Goal: Task Accomplishment & Management: Manage account settings

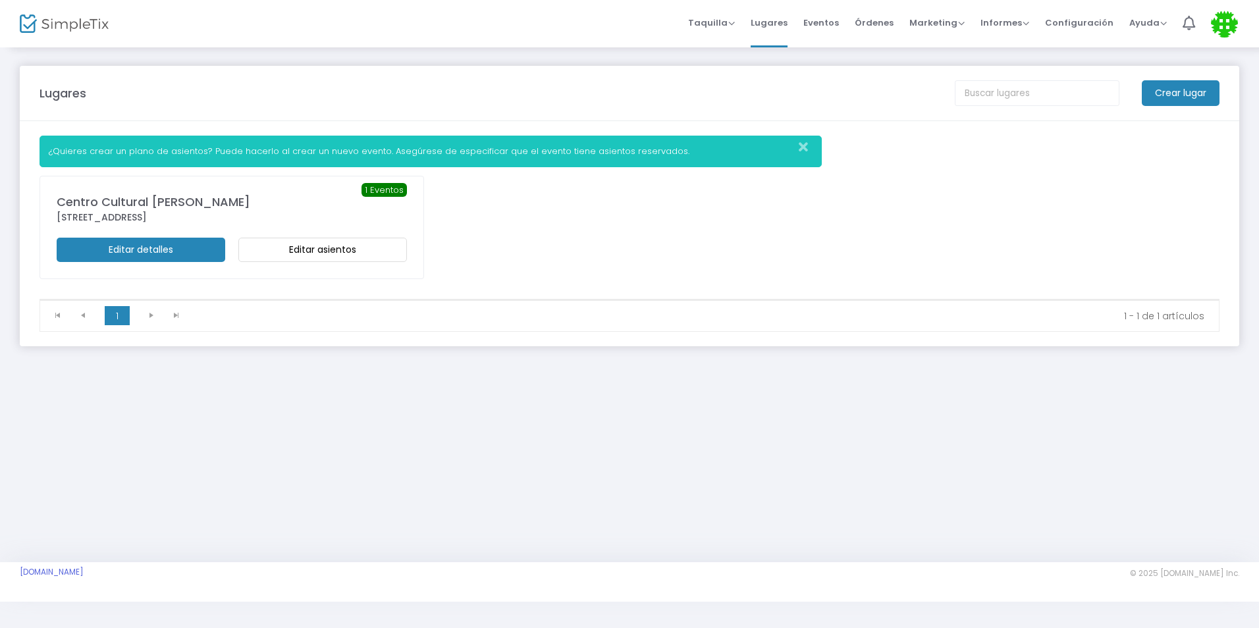
click at [475, 480] on div "Lugares Crear lugar ¿Quieres crear un plano de asientos? Puede hacerlo al crear…" at bounding box center [629, 304] width 1259 height 516
click at [801, 147] on icon "Cerrar" at bounding box center [803, 147] width 9 height 13
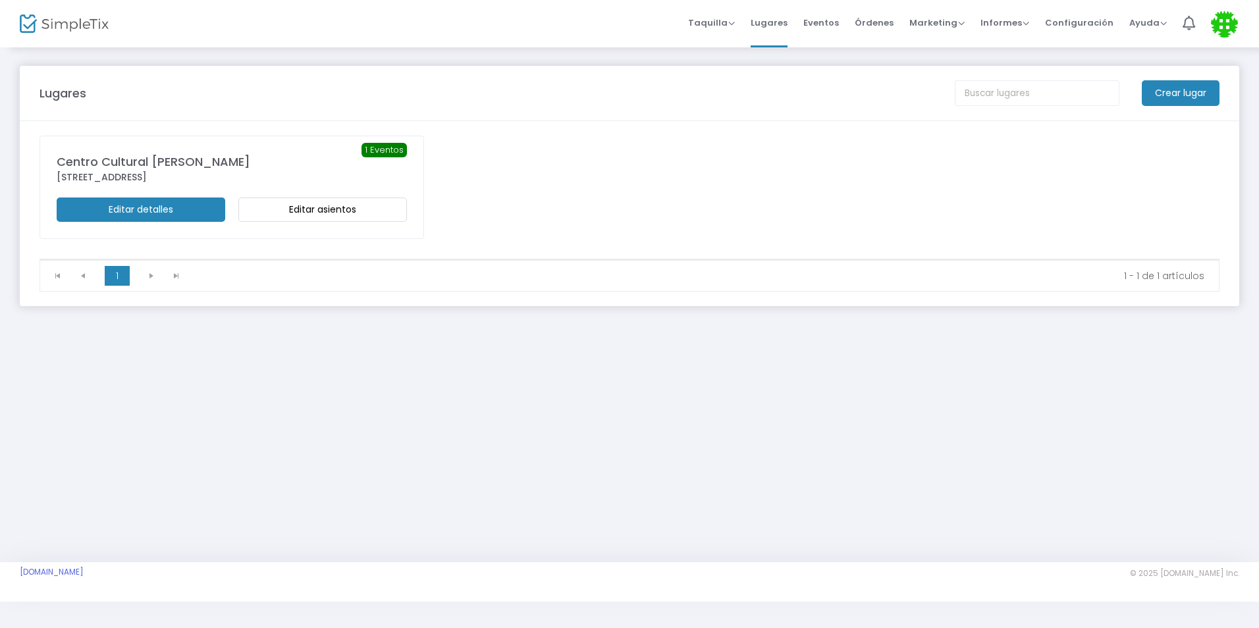
click at [356, 205] on m-button "Editar asientos" at bounding box center [322, 210] width 169 height 24
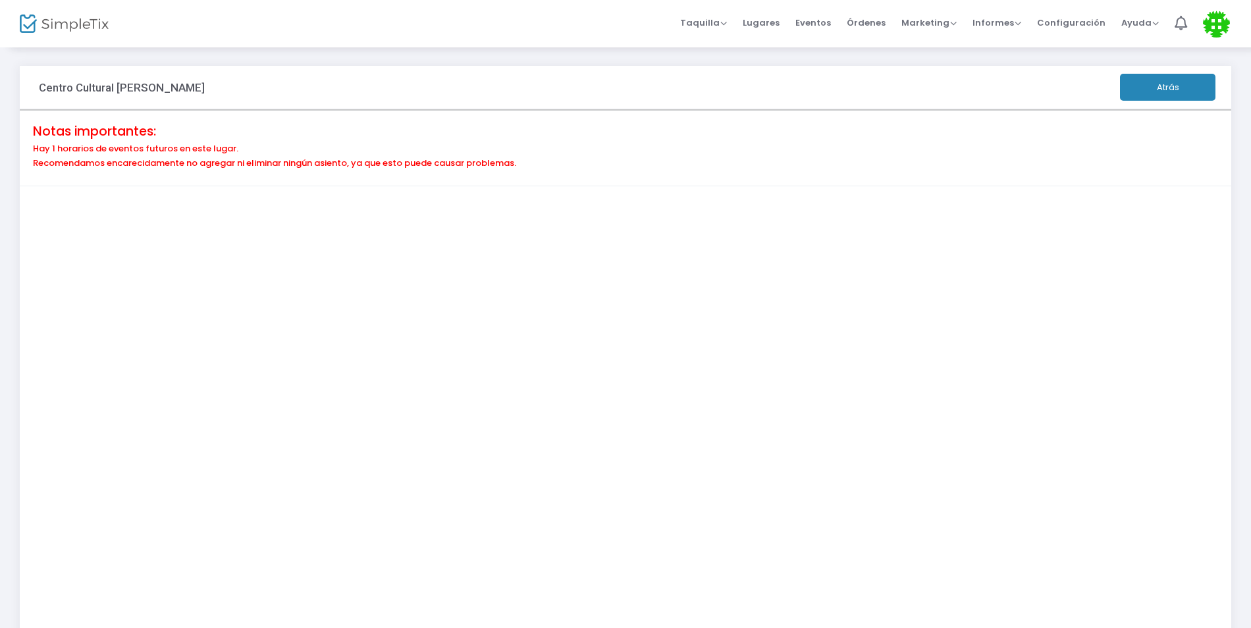
click at [1159, 94] on button "Atrás" at bounding box center [1167, 87] width 95 height 27
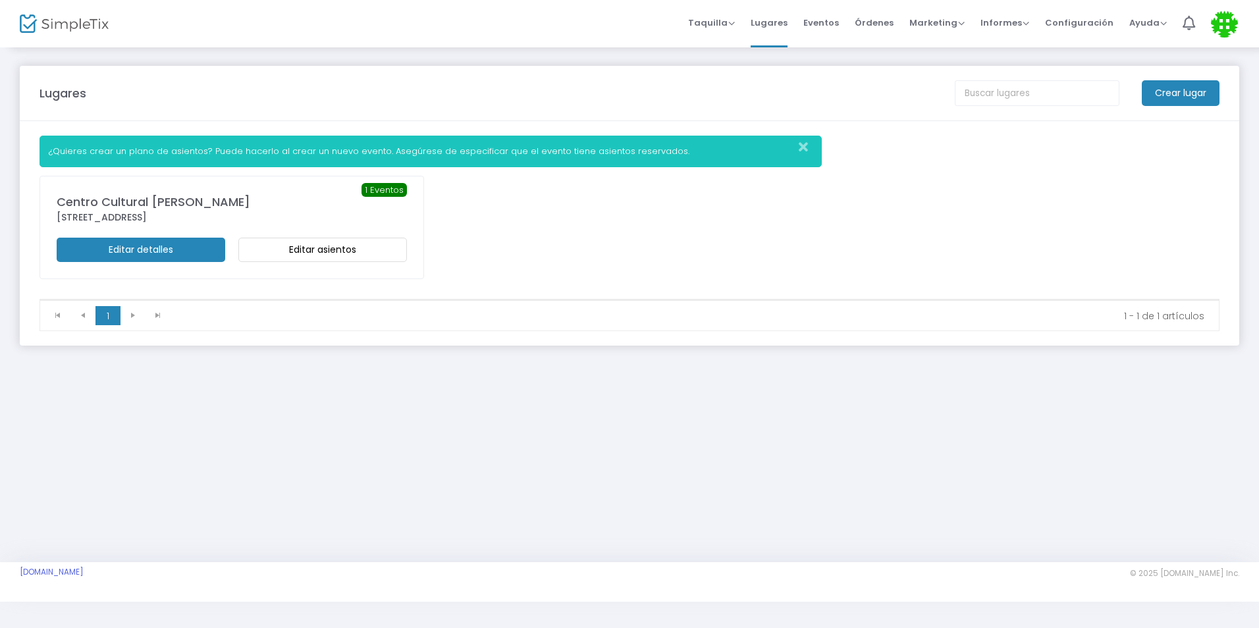
click at [232, 159] on div "¿Quieres crear un plano de asientos? Puede hacerlo al crear un nuevo evento. As…" at bounding box center [431, 152] width 782 height 32
click at [241, 152] on font "¿Quieres crear un plano de asientos? Puede hacerlo al crear un nuevo evento. As…" at bounding box center [369, 151] width 641 height 13
click at [435, 161] on div "¿Quieres crear un plano de asientos? Puede hacerlo al crear un nuevo evento. As…" at bounding box center [431, 152] width 782 height 32
drag, startPoint x: 435, startPoint y: 161, endPoint x: 499, endPoint y: 156, distance: 64.1
click at [499, 155] on font "¿Quieres crear un plano de asientos? Puede hacerlo al crear un nuevo evento. As…" at bounding box center [369, 151] width 641 height 13
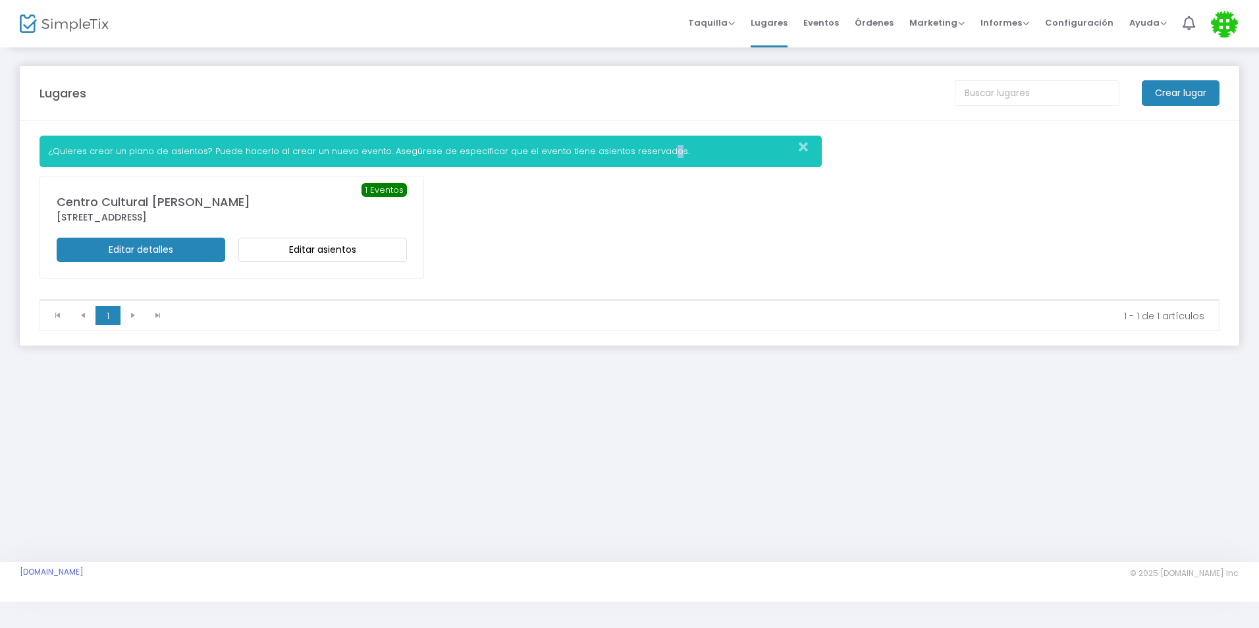
drag, startPoint x: 499, startPoint y: 156, endPoint x: 649, endPoint y: 155, distance: 149.5
click at [649, 155] on font "¿Quieres crear un plano de asientos? Puede hacerlo al crear un nuevo evento. As…" at bounding box center [369, 151] width 641 height 13
click at [124, 246] on m-button "Editar detalles" at bounding box center [141, 250] width 169 height 24
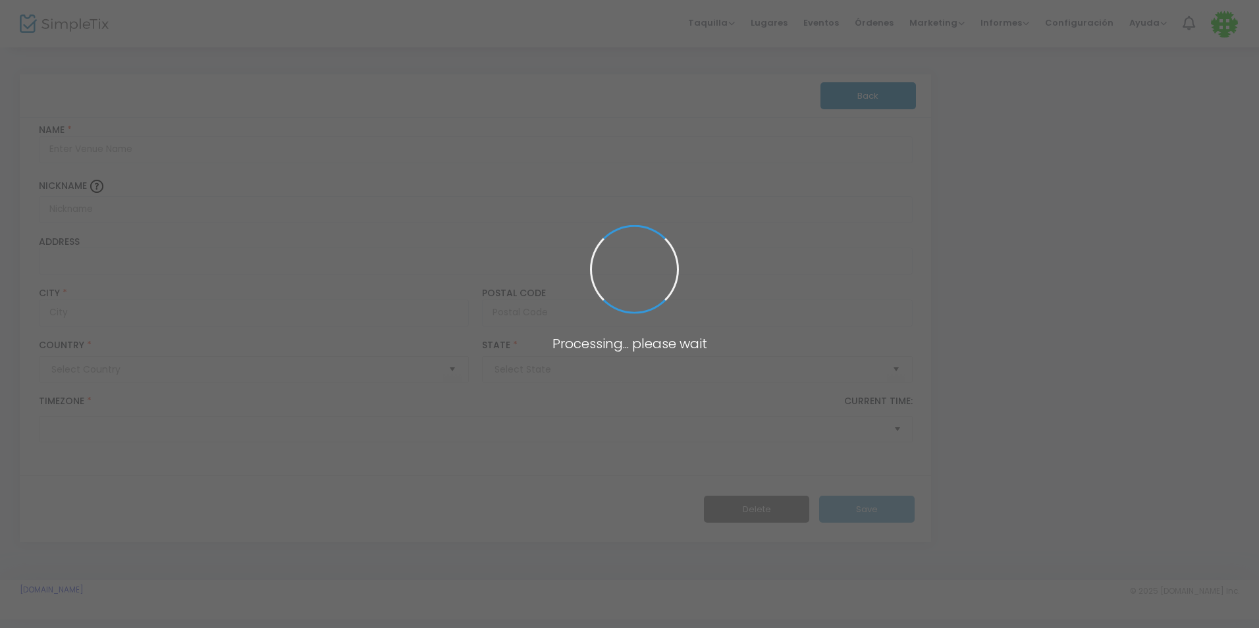
type input "[GEOGRAPHIC_DATA]"
type input "[PERSON_NAME][GEOGRAPHIC_DATA]"
type input "[STREET_ADDRESS]"
type input "[GEOGRAPHIC_DATA]"
type input "07087"
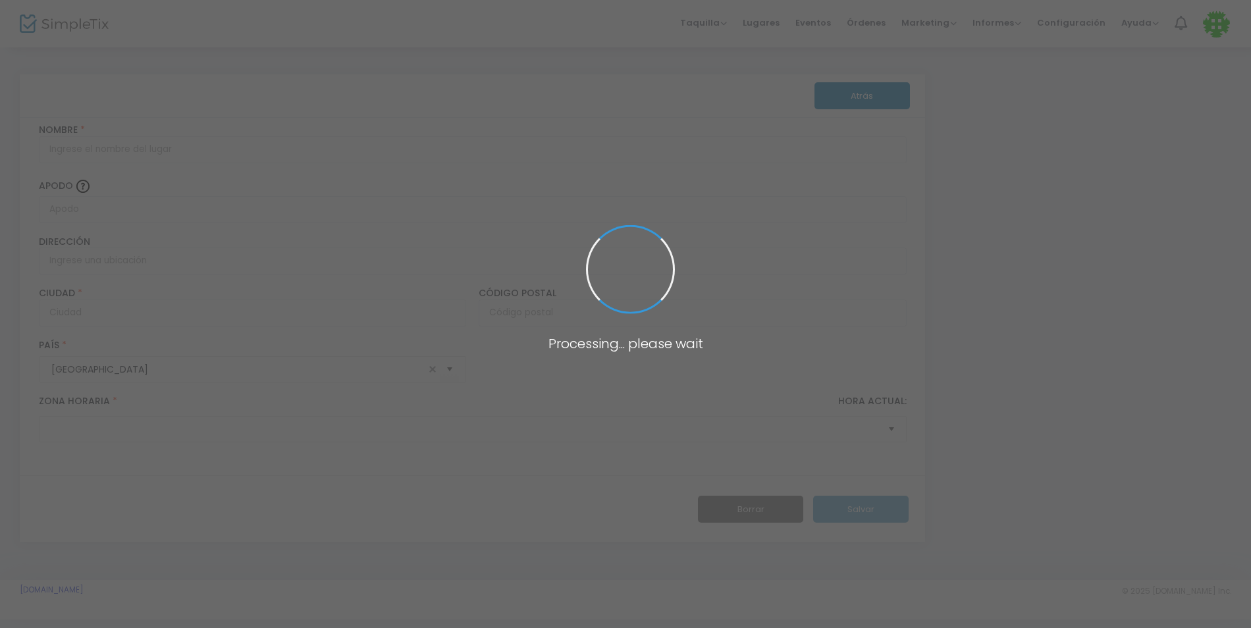
type input "[GEOGRAPHIC_DATA]"
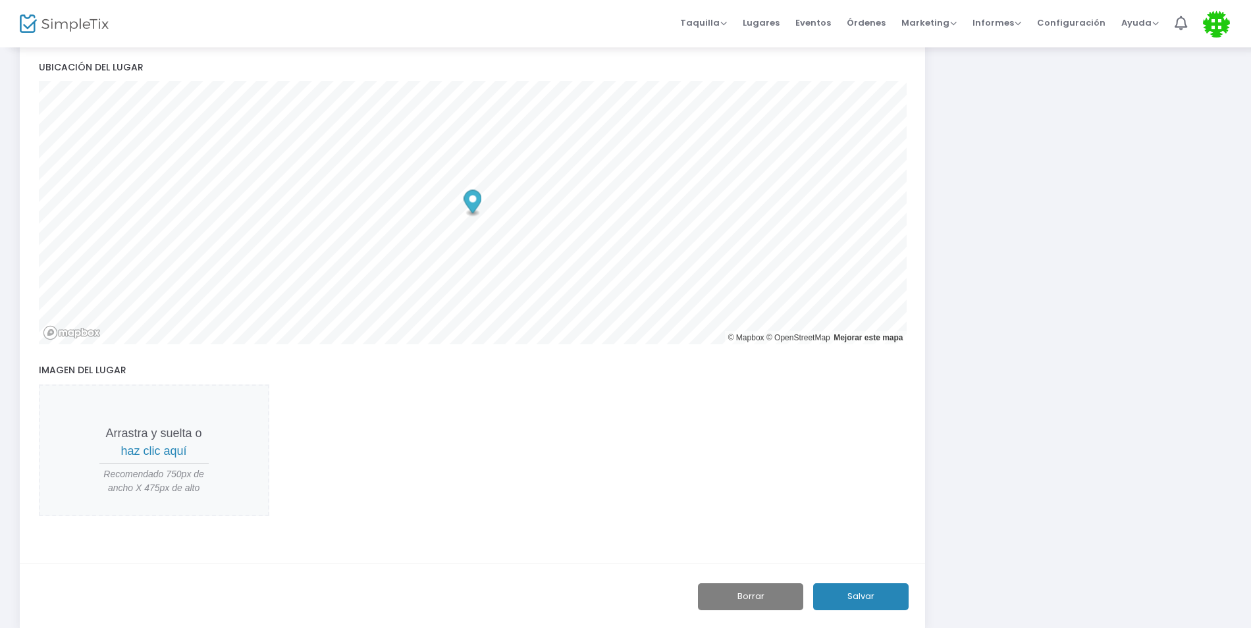
scroll to position [243, 0]
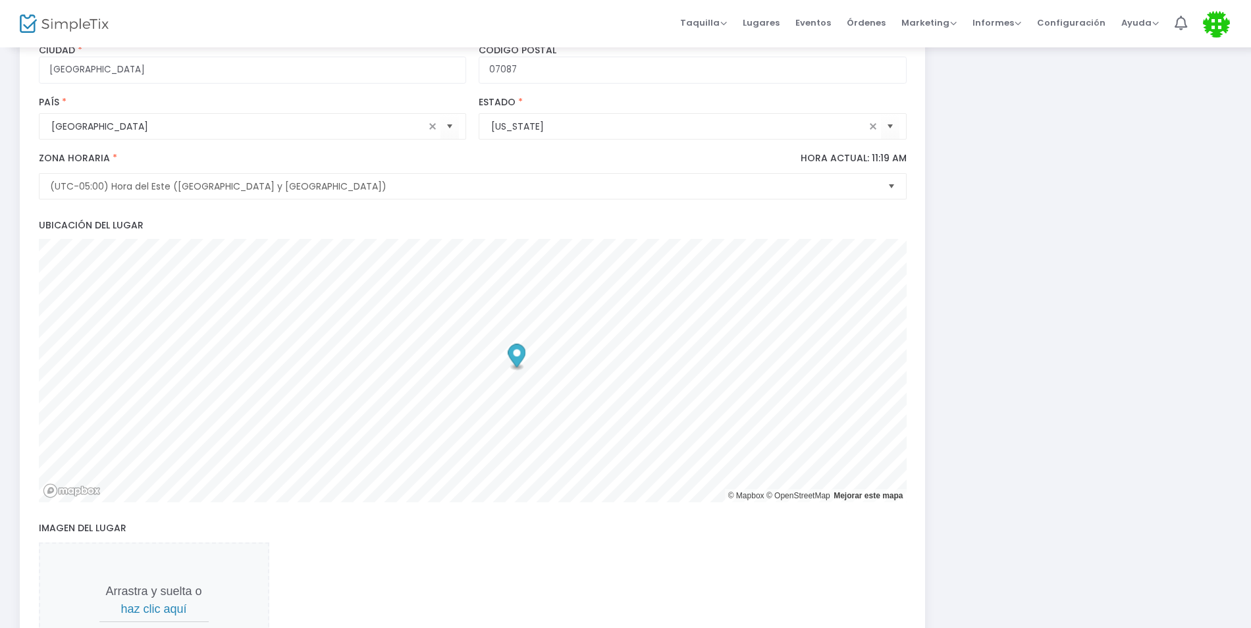
click at [170, 610] on span "haz clic aquí" at bounding box center [154, 608] width 66 height 13
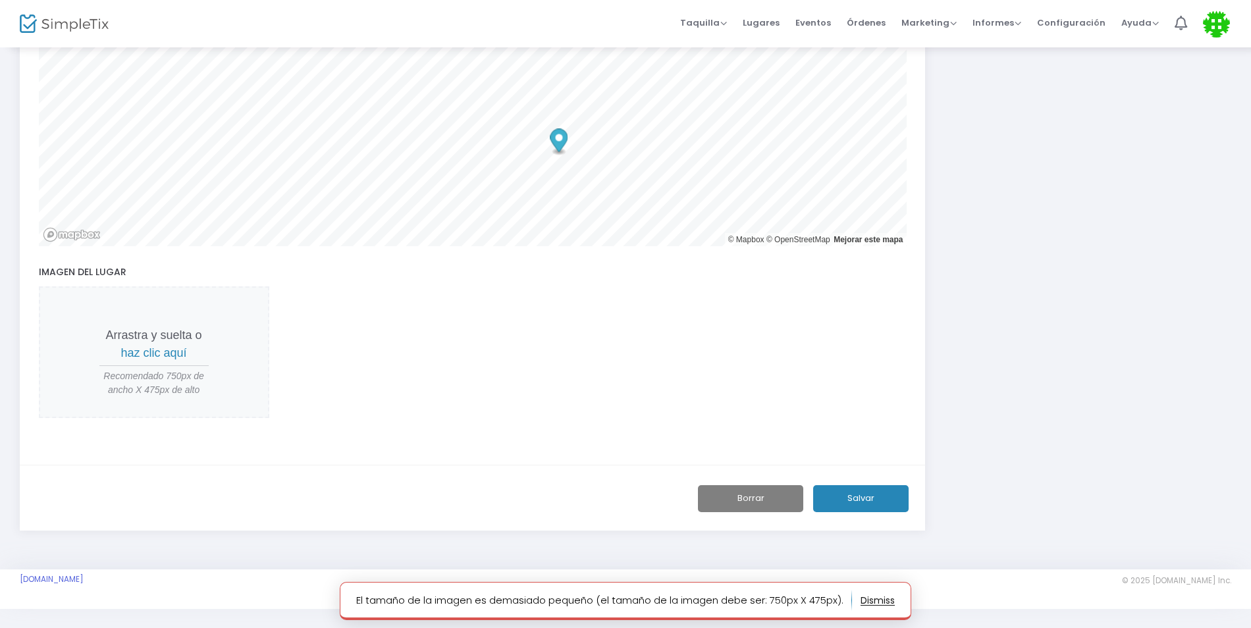
scroll to position [506, 0]
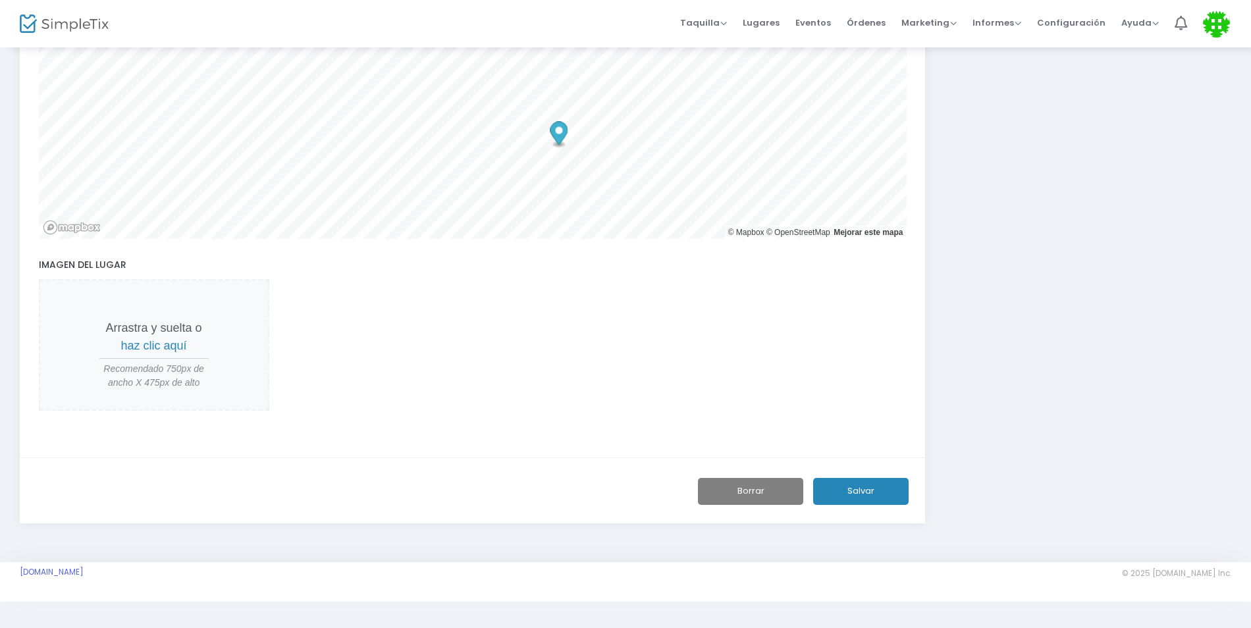
click at [156, 350] on span "haz clic aquí" at bounding box center [154, 345] width 66 height 13
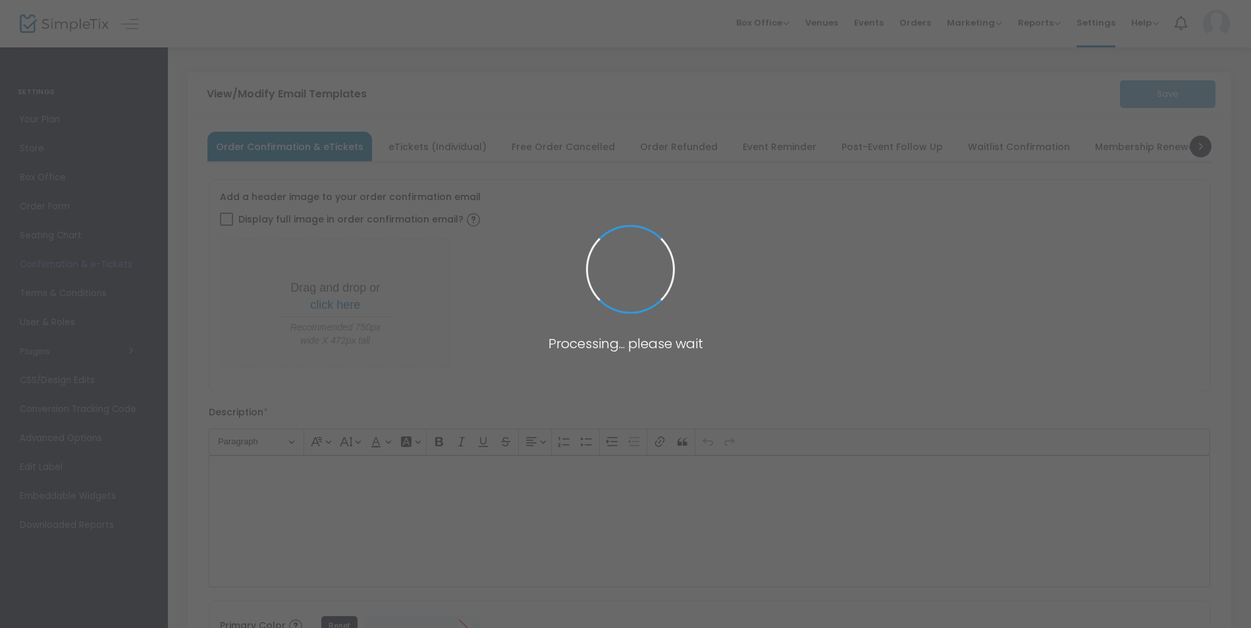
type input "[EMAIL_ADDRESS][DOMAIN_NAME]"
type input "Print and bring this ticket with you"
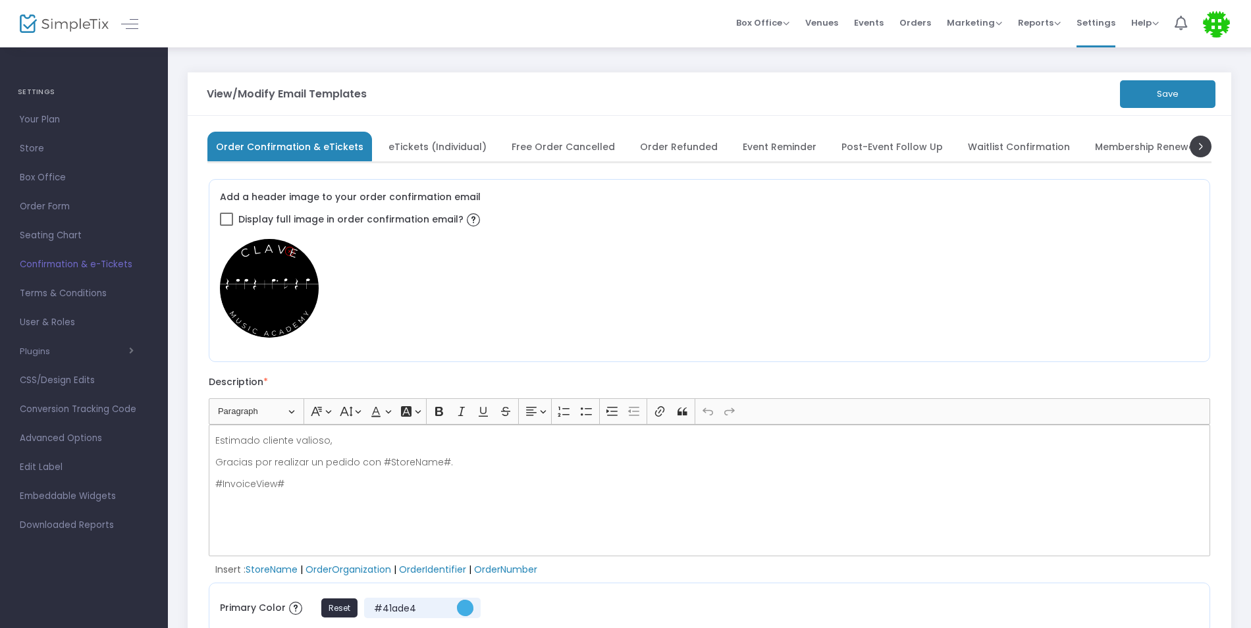
click at [432, 150] on span "eTickets (Individual)" at bounding box center [437, 146] width 98 height 7
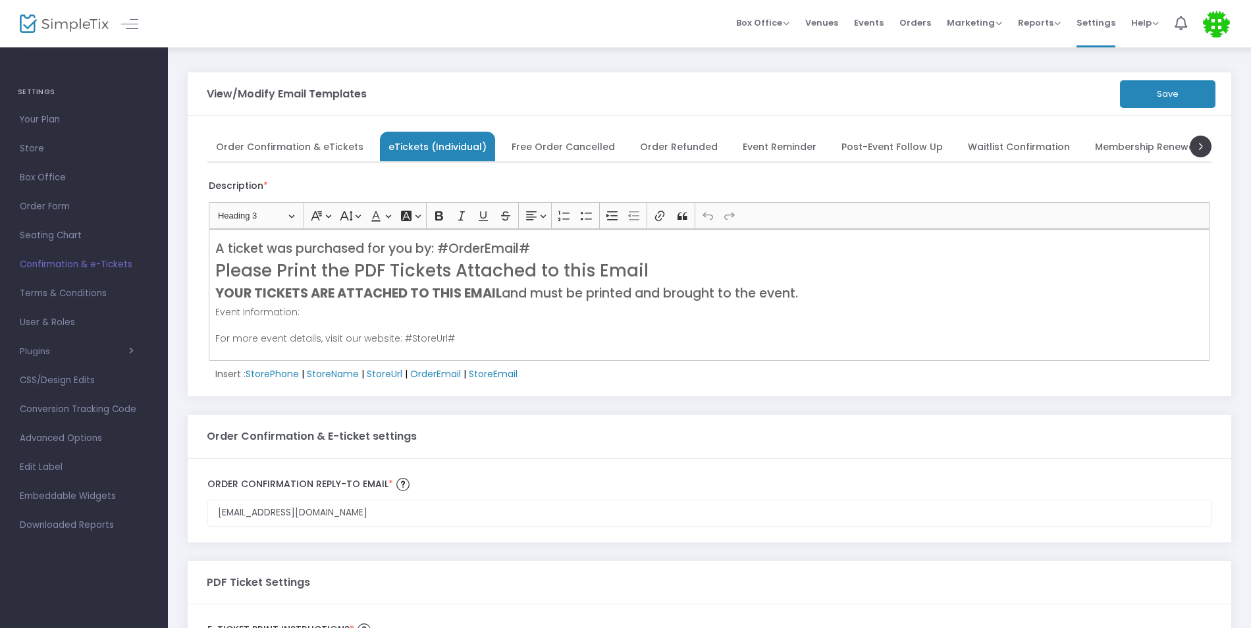
click at [334, 143] on span "Order Confirmation & eTickets" at bounding box center [289, 146] width 147 height 7
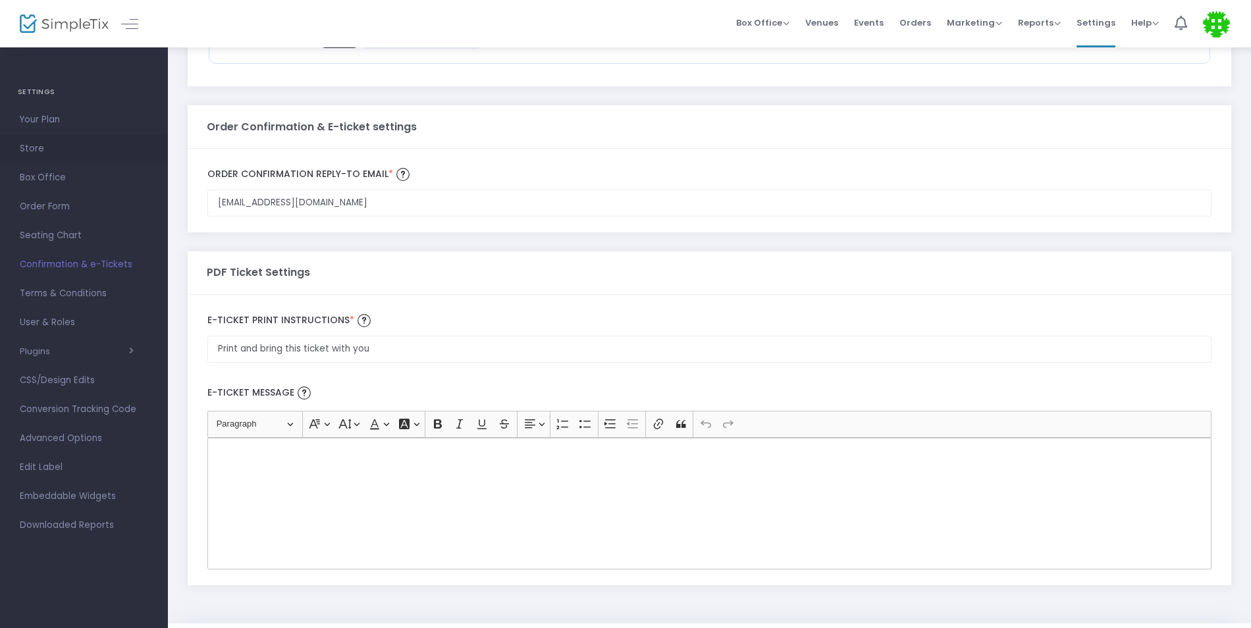
scroll to position [631, 0]
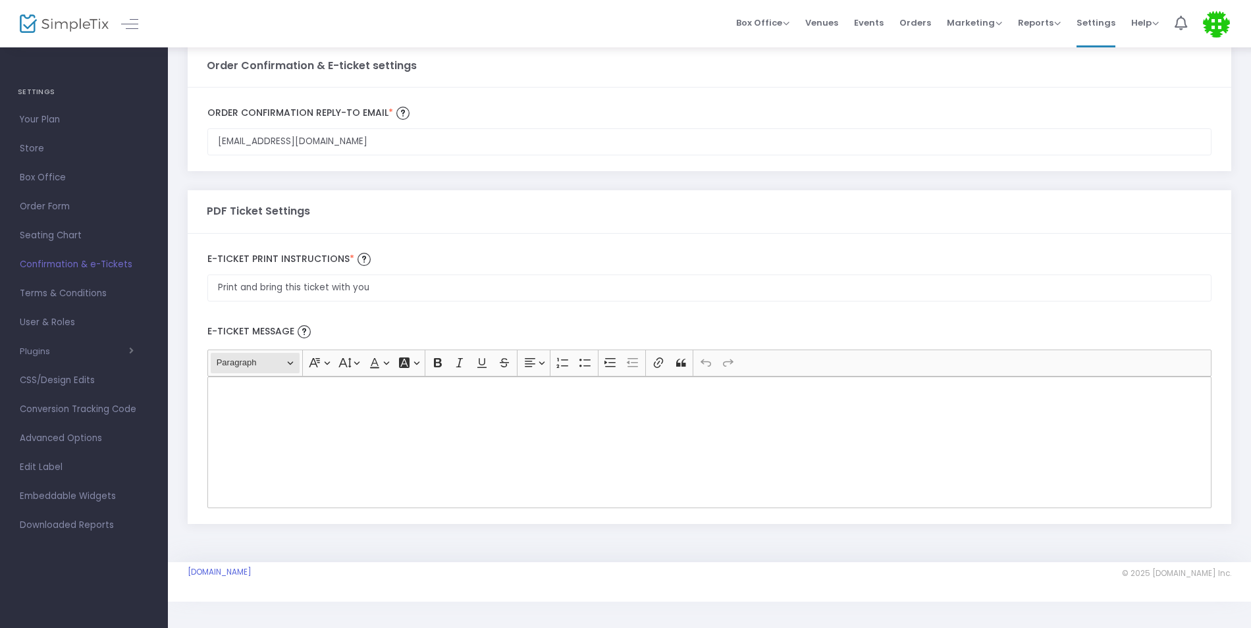
click at [277, 360] on span "Paragraph" at bounding box center [251, 363] width 68 height 16
click at [400, 466] on div "Rich Text Editor, main" at bounding box center [709, 443] width 1004 height 132
click at [85, 324] on span "User & Roles" at bounding box center [84, 322] width 128 height 17
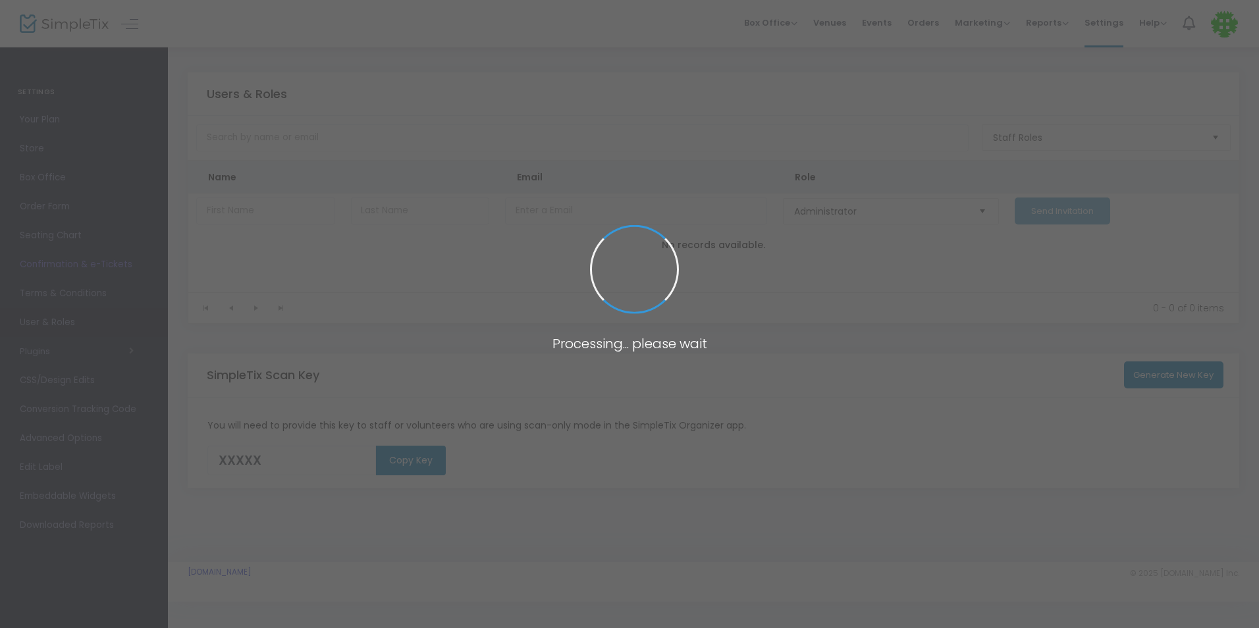
type input "81KMJ"
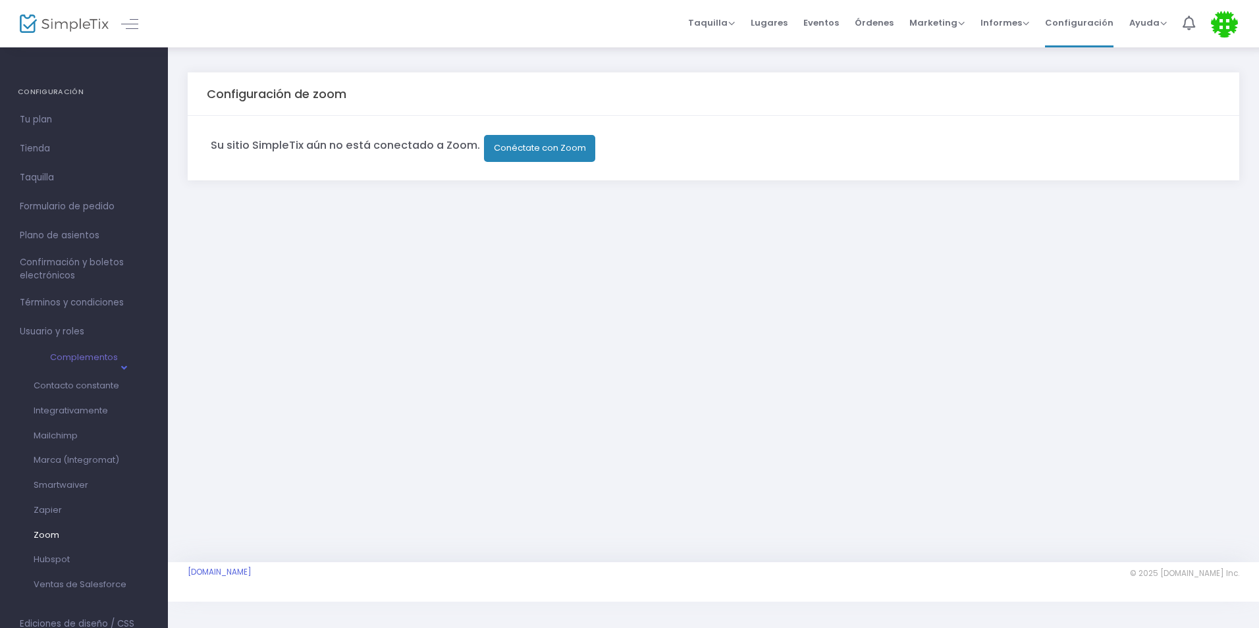
click at [87, 338] on span "Usuario y roles" at bounding box center [84, 331] width 128 height 17
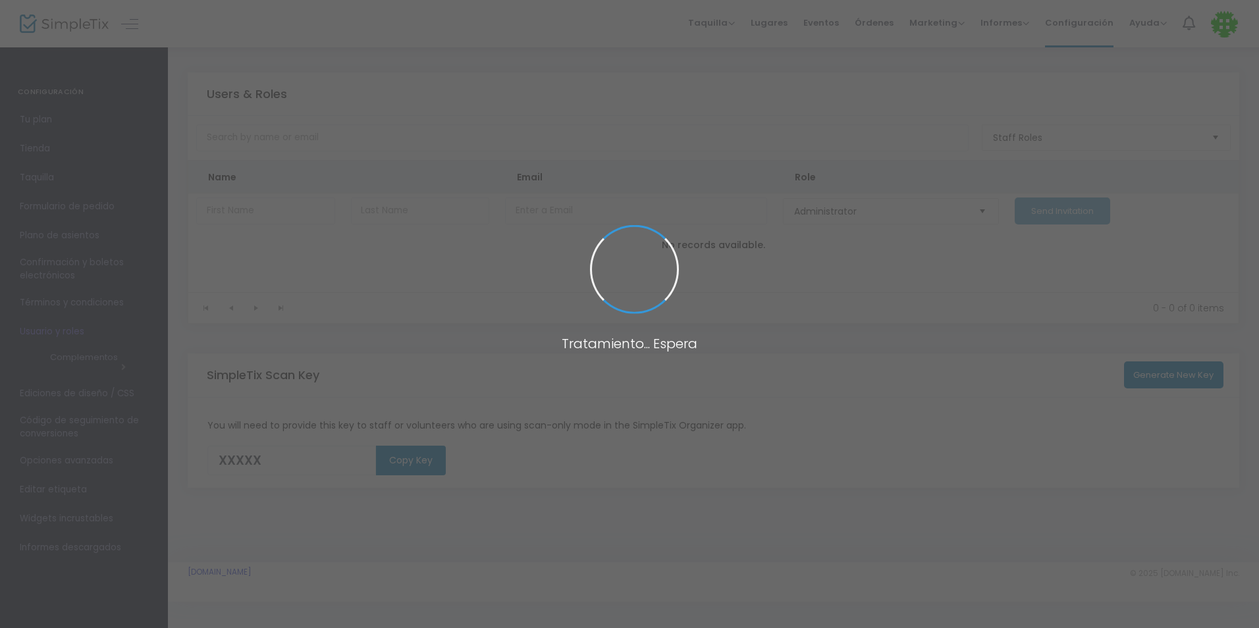
type input "81KMJ"
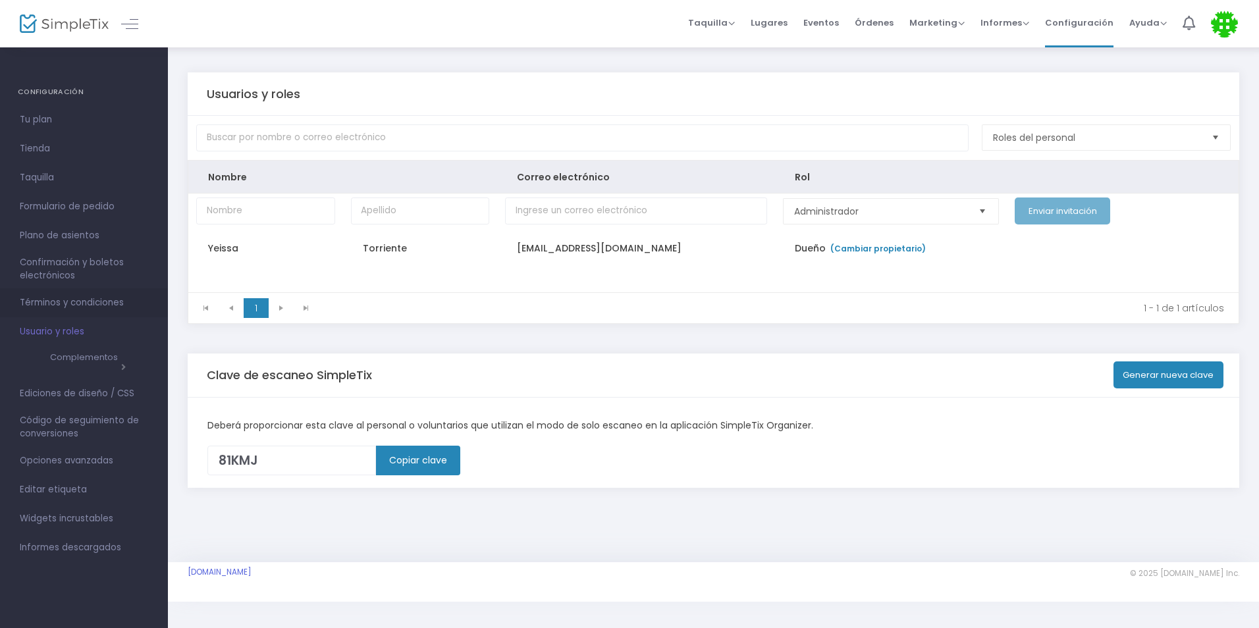
click at [87, 302] on span "Términos y condiciones" at bounding box center [84, 302] width 128 height 17
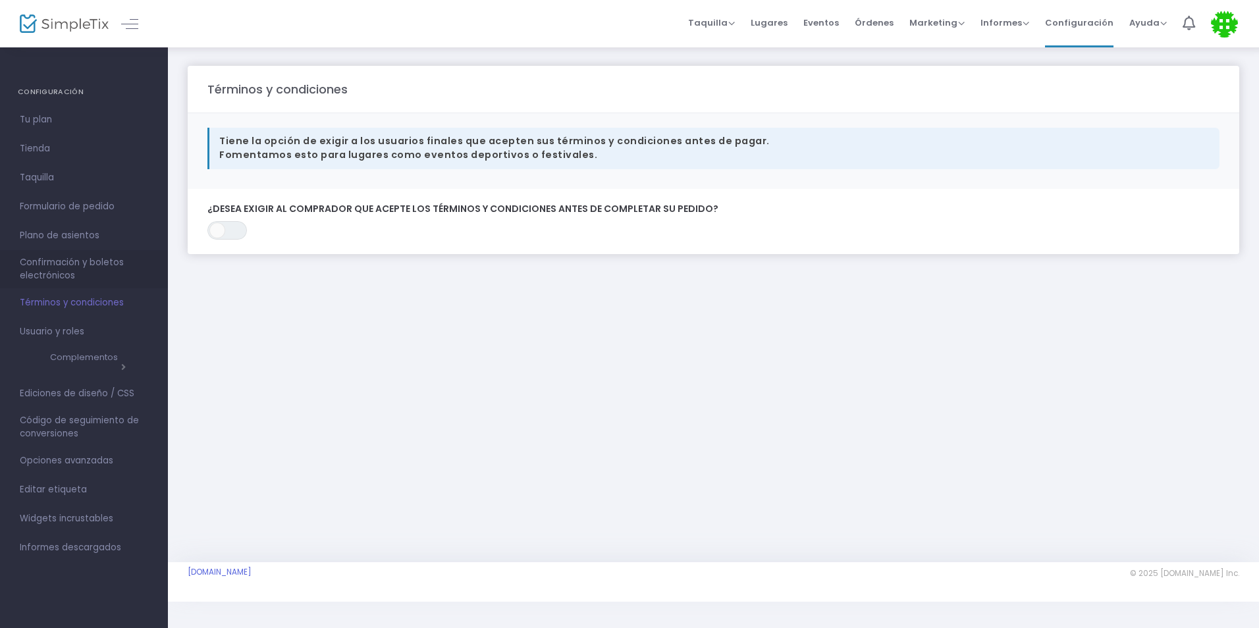
click at [83, 276] on span "Confirmación y boletos electrónicos" at bounding box center [84, 269] width 128 height 26
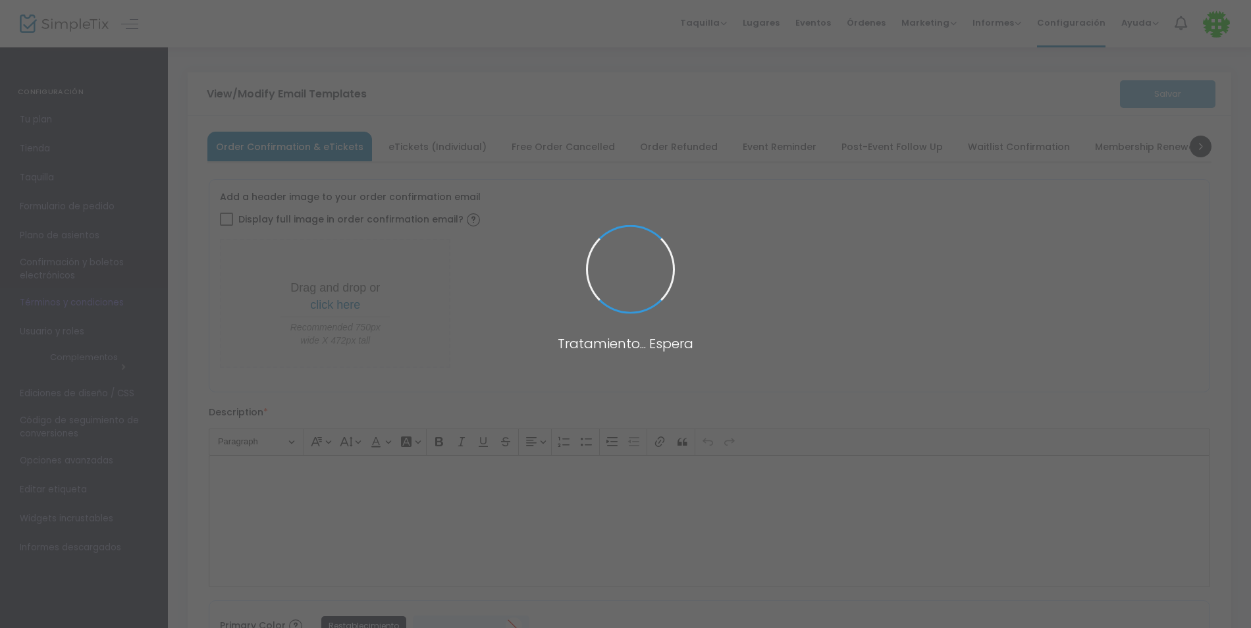
type input "[EMAIL_ADDRESS][DOMAIN_NAME]"
type input "Print and bring this ticket with you"
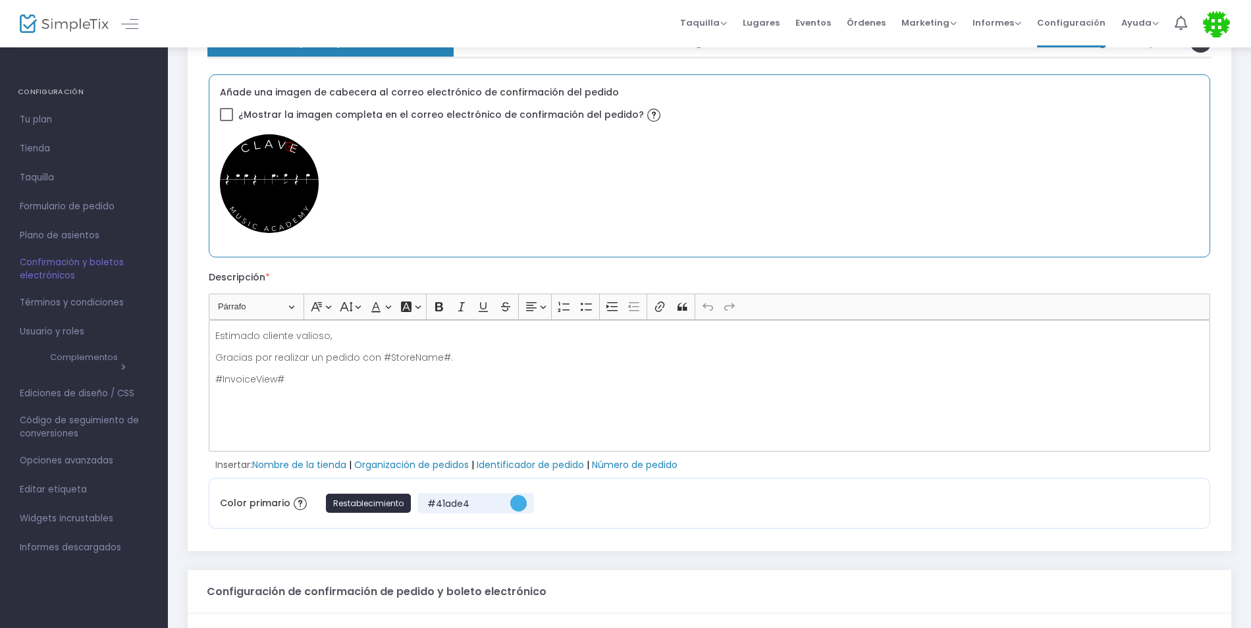
scroll to position [329, 0]
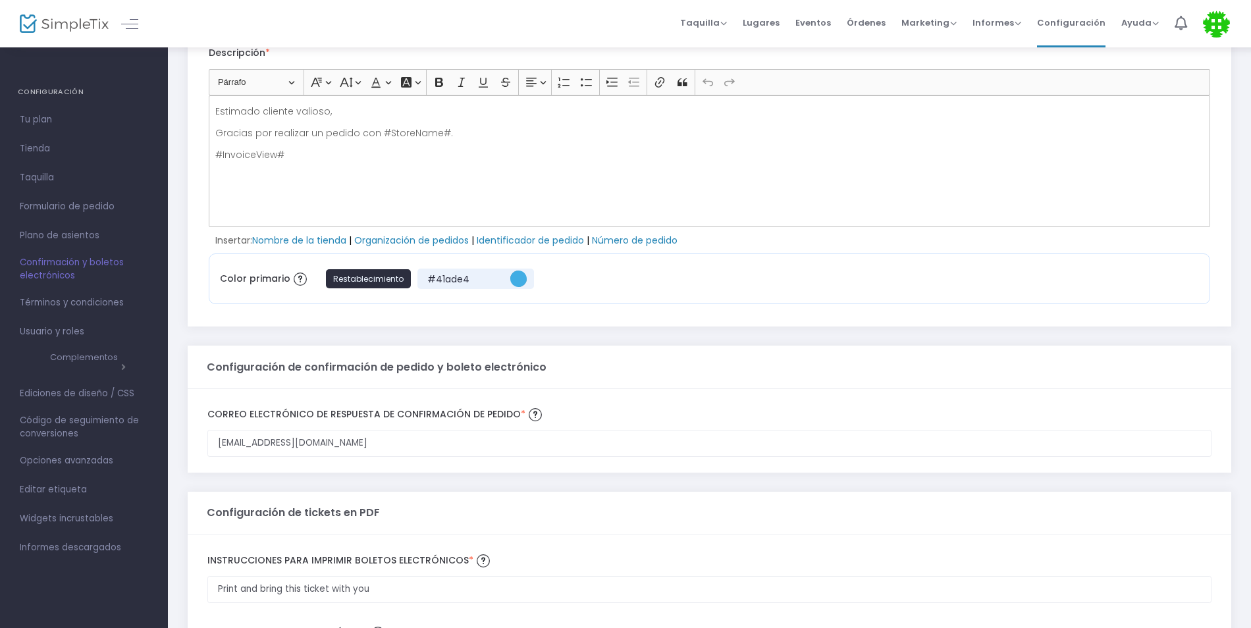
click at [79, 225] on link "Plano de asientos" at bounding box center [84, 235] width 168 height 29
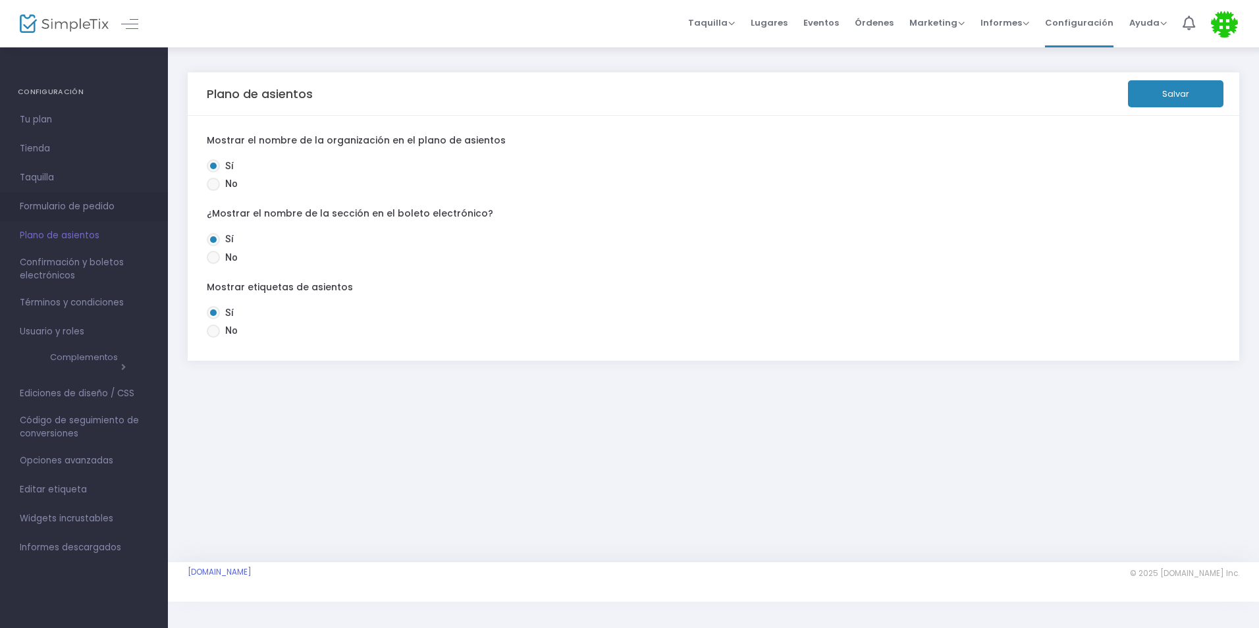
click at [103, 208] on span "Formulario de pedido" at bounding box center [84, 206] width 128 height 17
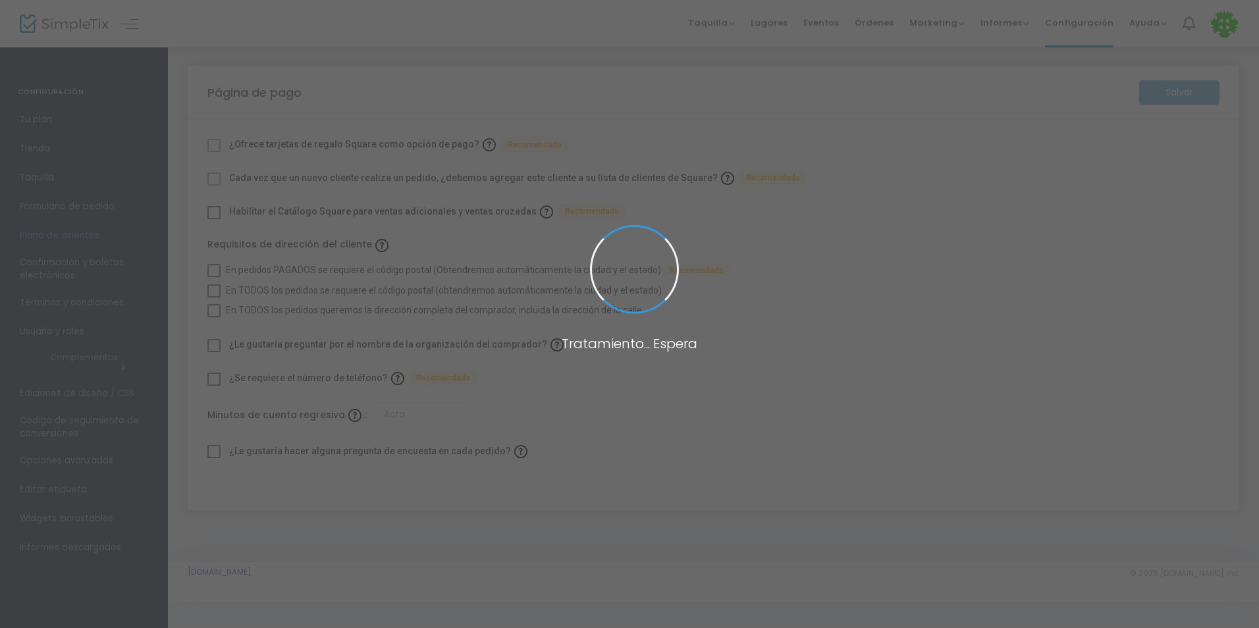
checkbox input "true"
type input "45"
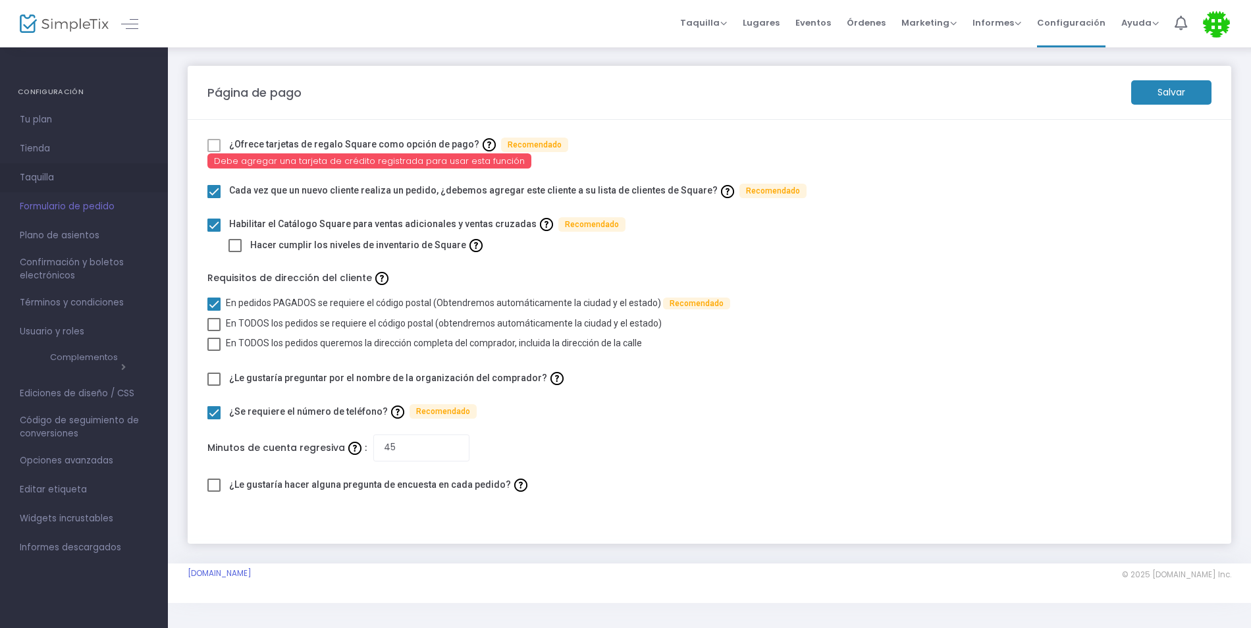
click at [43, 171] on span "Taquilla" at bounding box center [84, 177] width 128 height 17
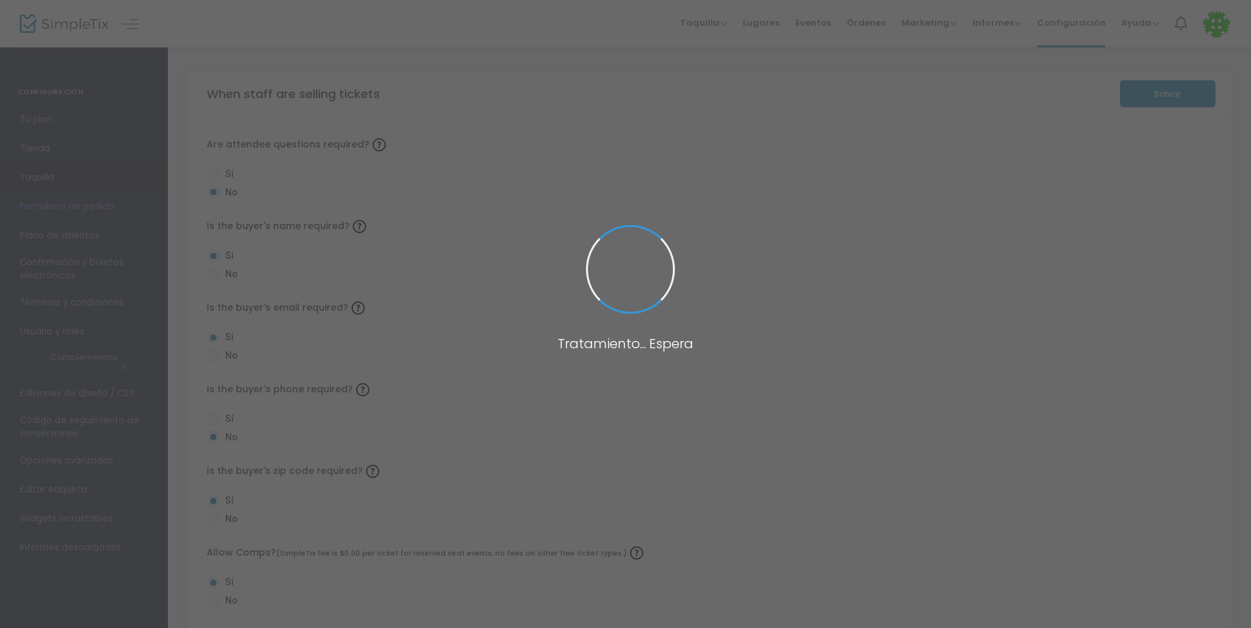
radio input "true"
radio input "false"
radio input "true"
radio input "false"
radio input "true"
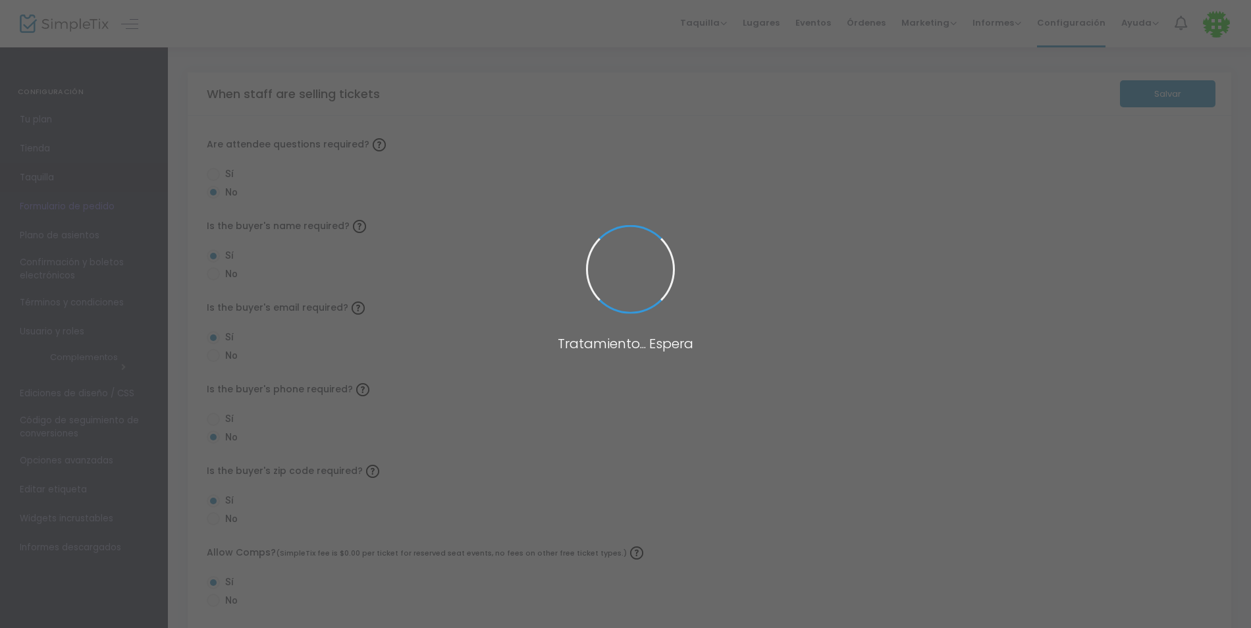
radio input "true"
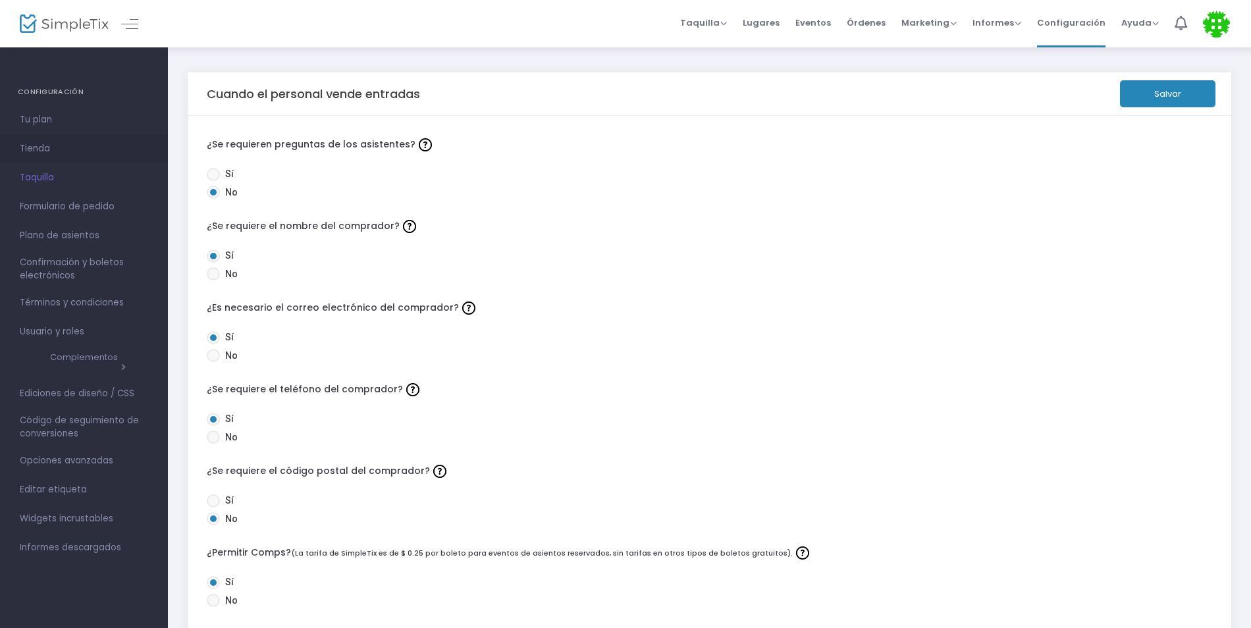
click at [36, 155] on span "Tienda" at bounding box center [84, 148] width 128 height 17
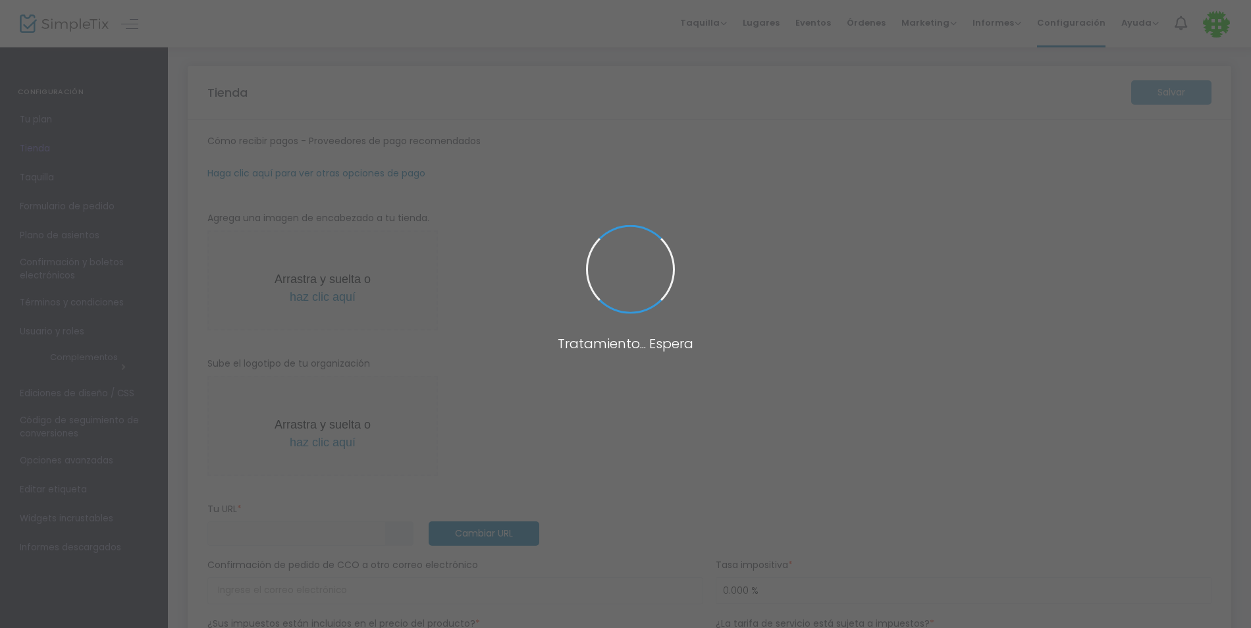
type input "https://ClaveMusicAcademy"
type input "[EMAIL_ADDRESS][DOMAIN_NAME]"
radio input "false"
radio input "true"
type input "Clave Music Academy"
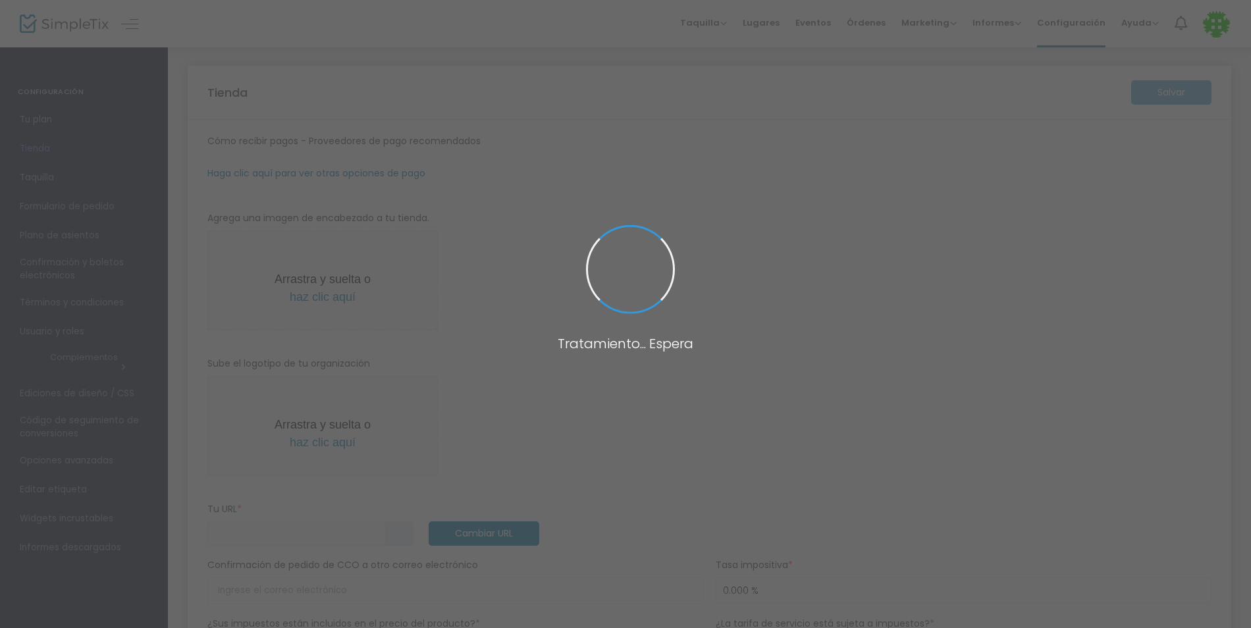
type input "+1 512-680-7784"
type input "[EMAIL_ADDRESS][DOMAIN_NAME]"
type input "clave_music_academy"
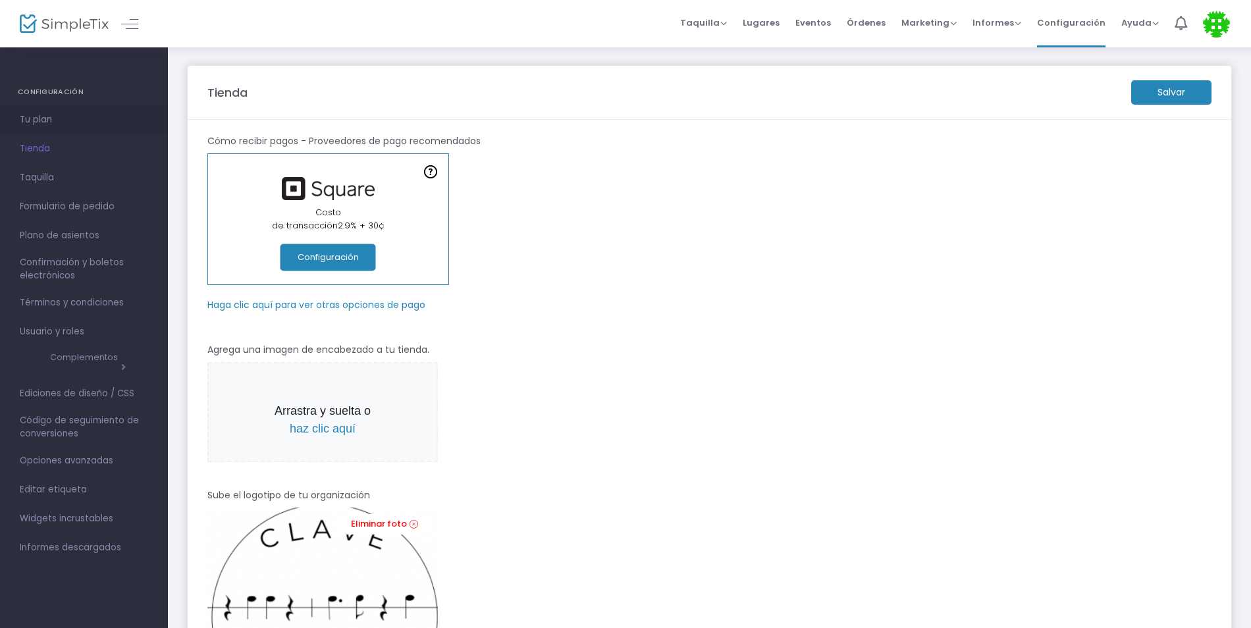
click at [42, 109] on link "Tu plan" at bounding box center [84, 119] width 168 height 29
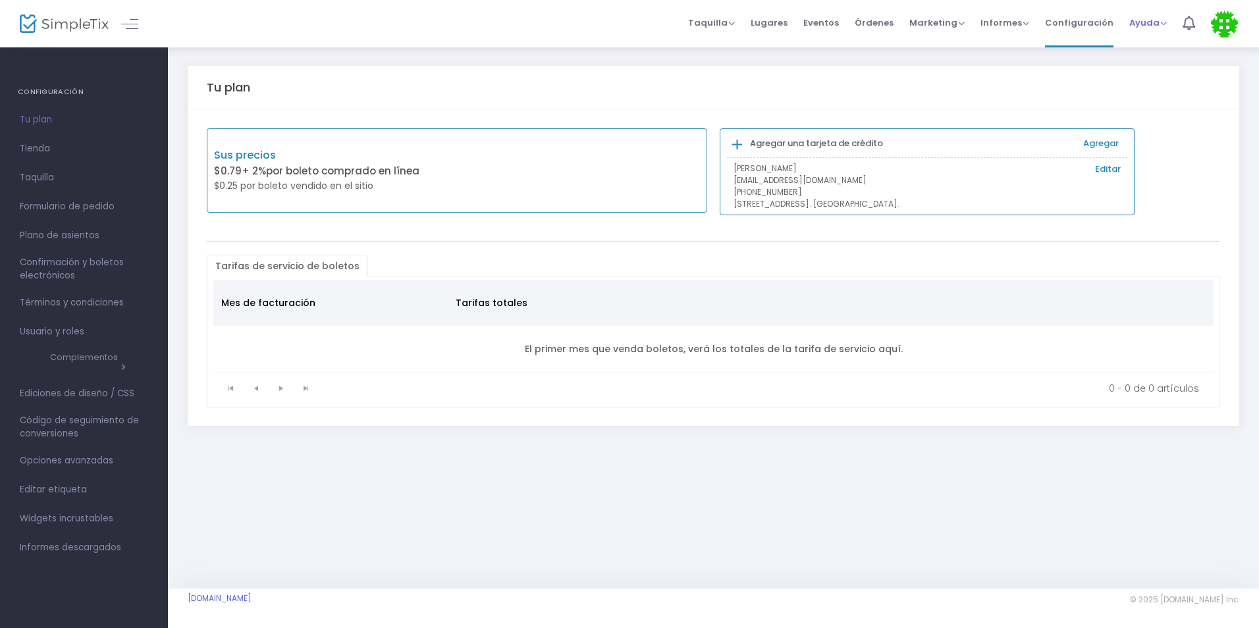
click at [1155, 21] on span "Ayuda" at bounding box center [1148, 22] width 38 height 13
click at [1024, 20] on span "Informes" at bounding box center [1004, 22] width 49 height 13
click at [963, 22] on span "Marketing" at bounding box center [936, 22] width 55 height 13
click at [893, 22] on span "Órdenes" at bounding box center [874, 23] width 39 height 34
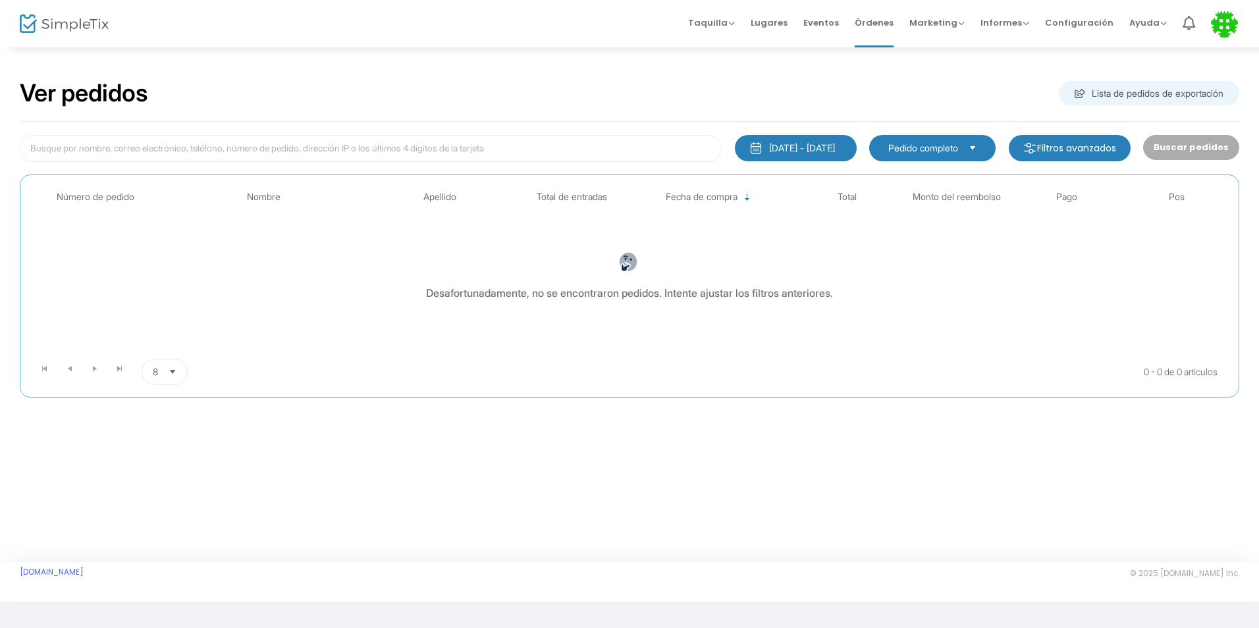
click at [1097, 95] on div "Lista de pedidos de exportación" at bounding box center [1149, 93] width 180 height 24
click at [182, 137] on input at bounding box center [371, 148] width 702 height 27
click at [193, 142] on input at bounding box center [371, 148] width 702 height 27
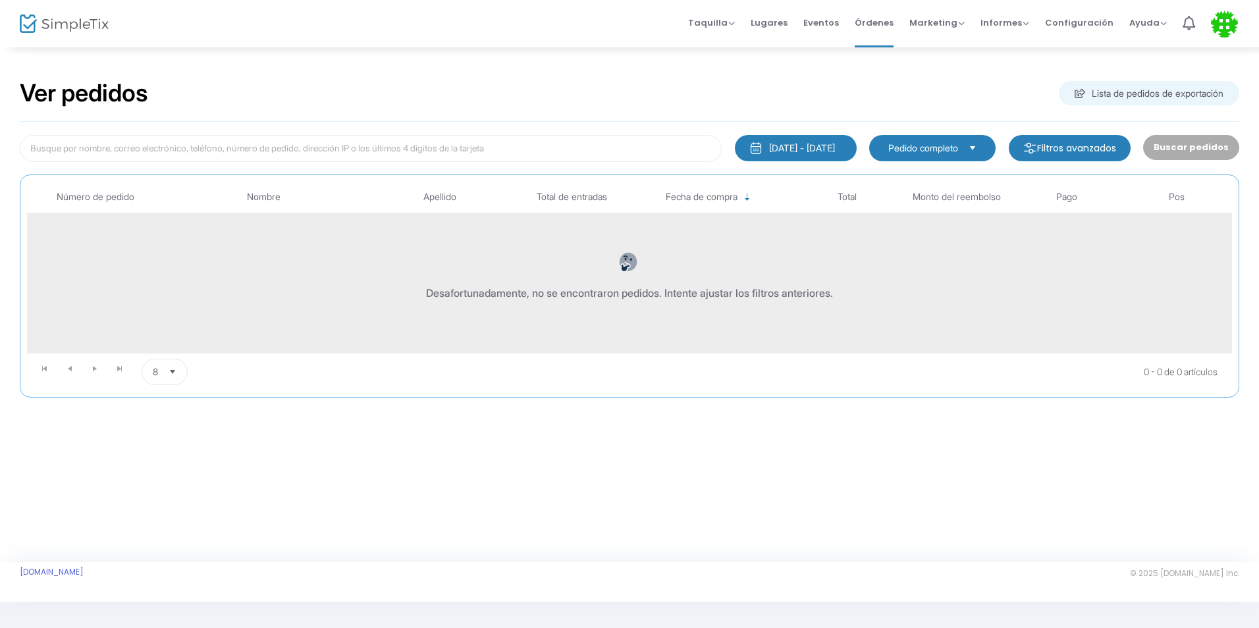
click at [682, 292] on div "Desafortunadamente, no se encontraron pedidos. Intente ajustar los filtros ante…" at bounding box center [629, 293] width 407 height 16
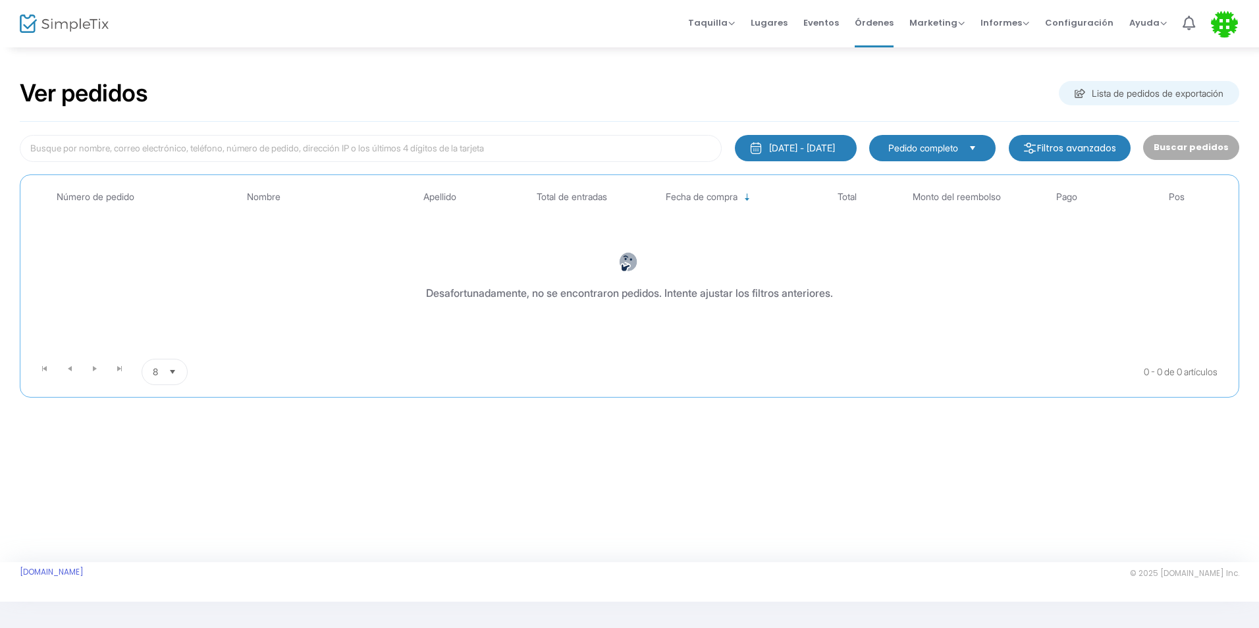
click at [772, 137] on button "1/1/2000 - 8/15/2025" at bounding box center [796, 148] width 122 height 26
click at [839, 22] on span "Eventos" at bounding box center [821, 23] width 36 height 34
